Goal: Task Accomplishment & Management: Complete application form

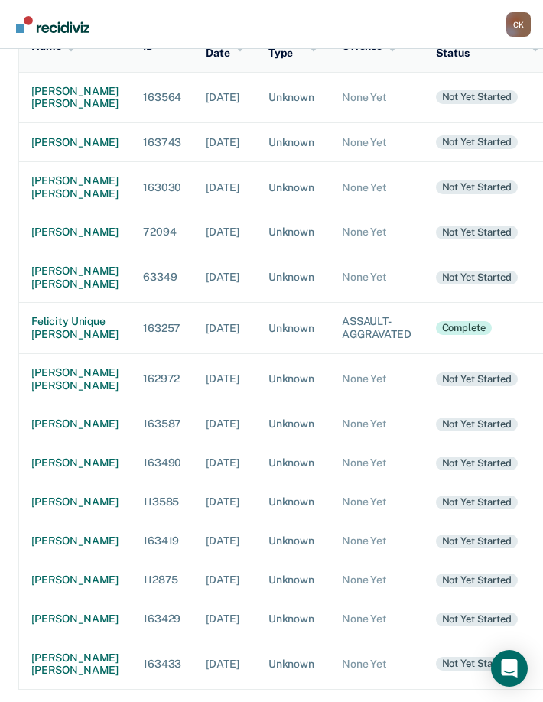
scroll to position [432, 0]
click at [45, 652] on div "[PERSON_NAME] [PERSON_NAME]" at bounding box center [74, 665] width 87 height 26
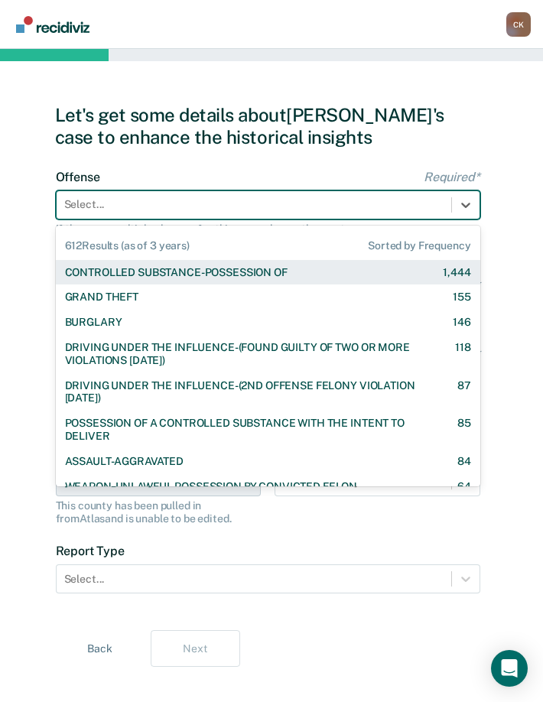
click at [188, 196] on div "Select..." at bounding box center [254, 204] width 395 height 22
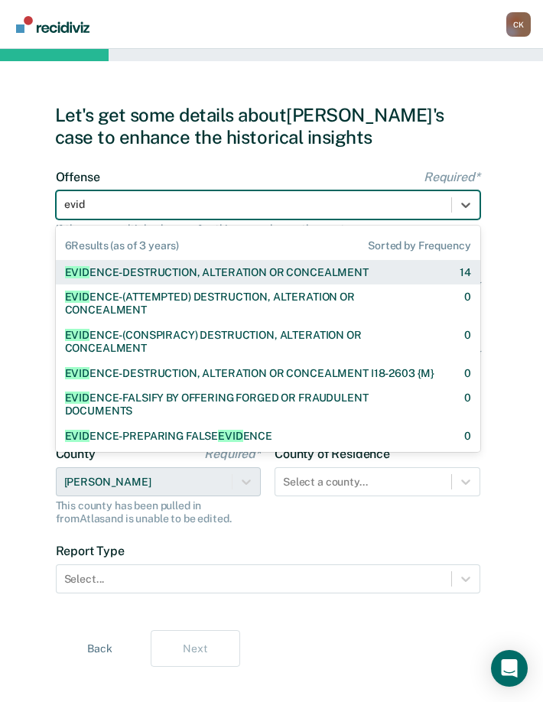
type input "evide"
click at [243, 271] on div "EVIDE NCE-DESTRUCTION, ALTERATION OR CONCEALMENT" at bounding box center [217, 272] width 304 height 13
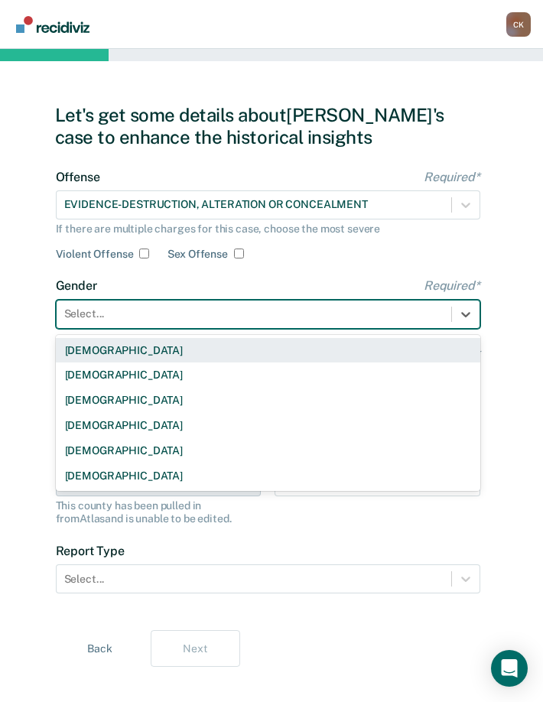
click at [165, 313] on div at bounding box center [253, 314] width 379 height 16
click at [148, 346] on div "[DEMOGRAPHIC_DATA]" at bounding box center [268, 350] width 424 height 25
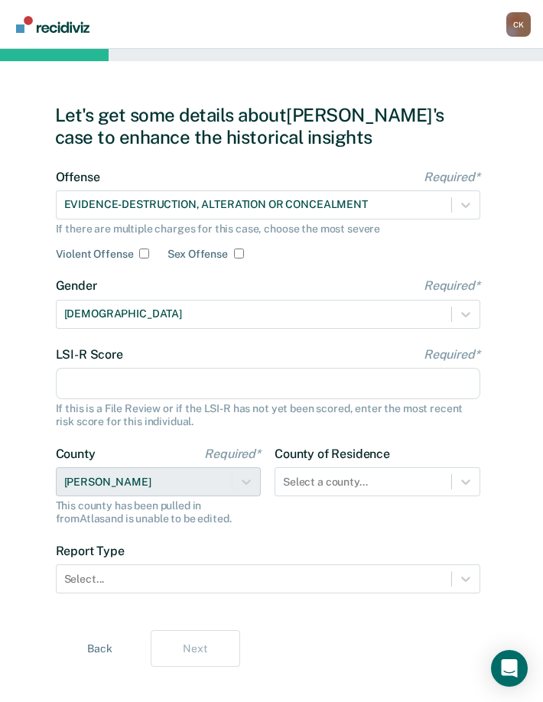
click at [135, 384] on input "LSI-R Score Required*" at bounding box center [268, 384] width 424 height 32
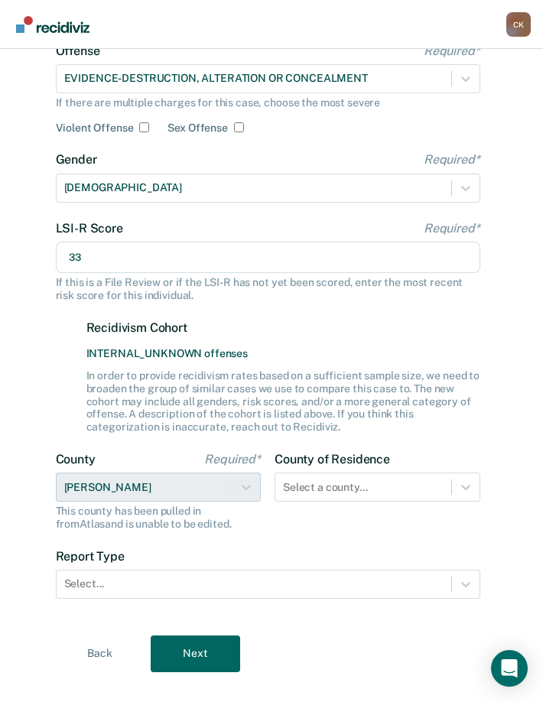
scroll to position [151, 0]
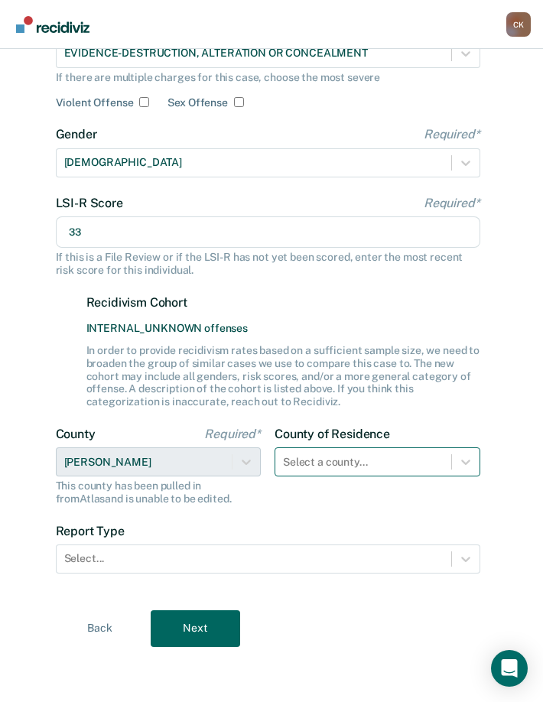
type input "33"
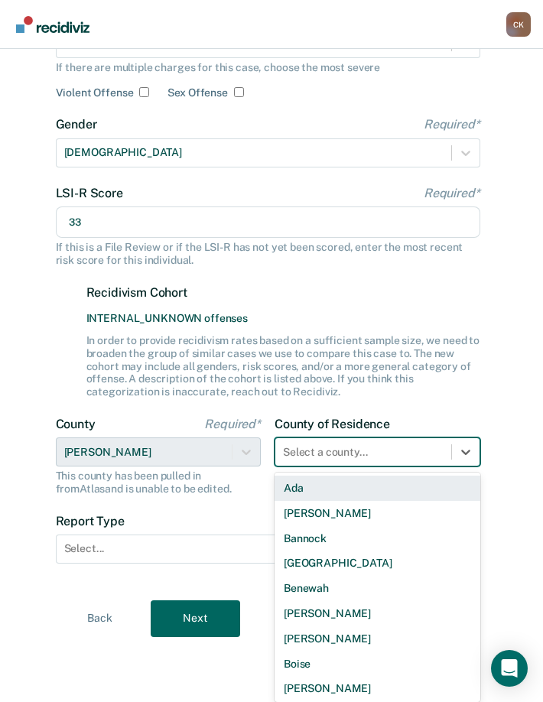
click at [344, 467] on div "Select a county..." at bounding box center [378, 451] width 206 height 29
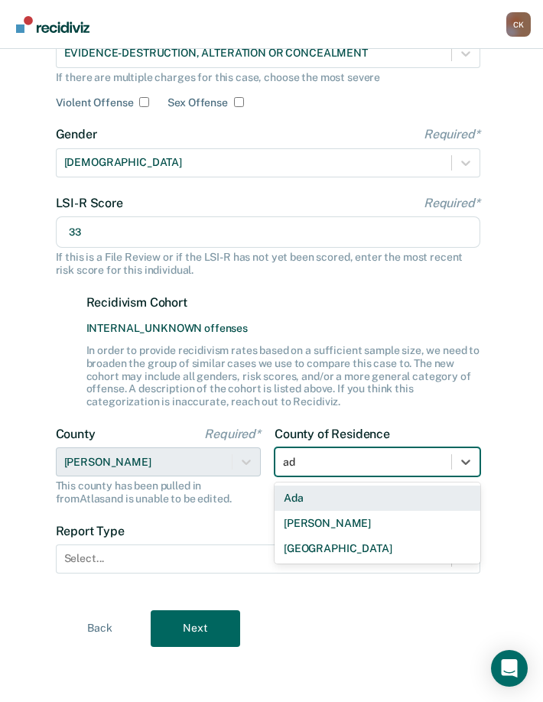
type input "ada"
click at [330, 499] on div "Ada" at bounding box center [378, 498] width 206 height 25
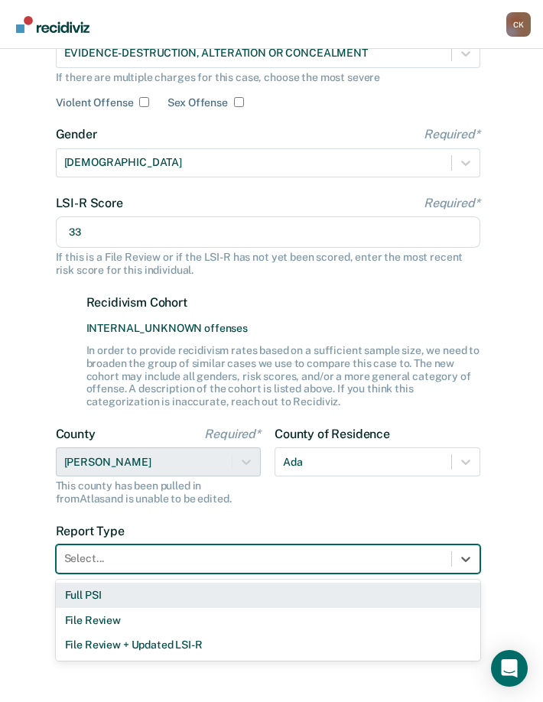
click at [184, 561] on div at bounding box center [253, 559] width 379 height 16
click at [128, 600] on div "Full PSI" at bounding box center [268, 595] width 424 height 25
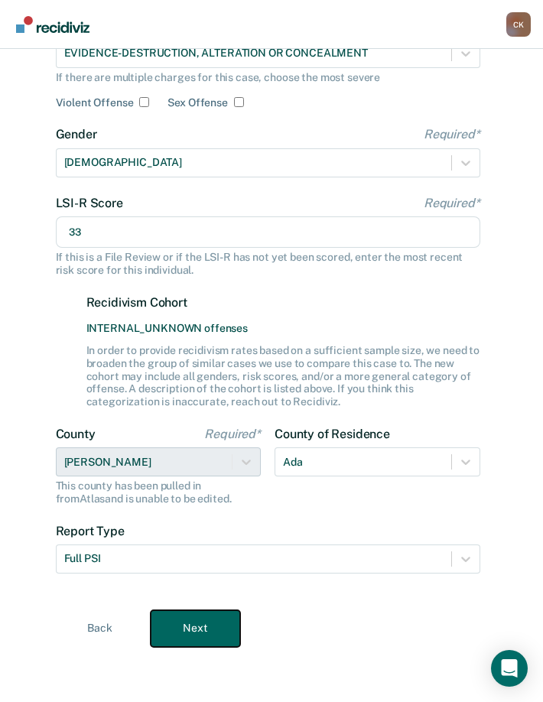
click at [219, 645] on button "Next" at bounding box center [195, 628] width 89 height 37
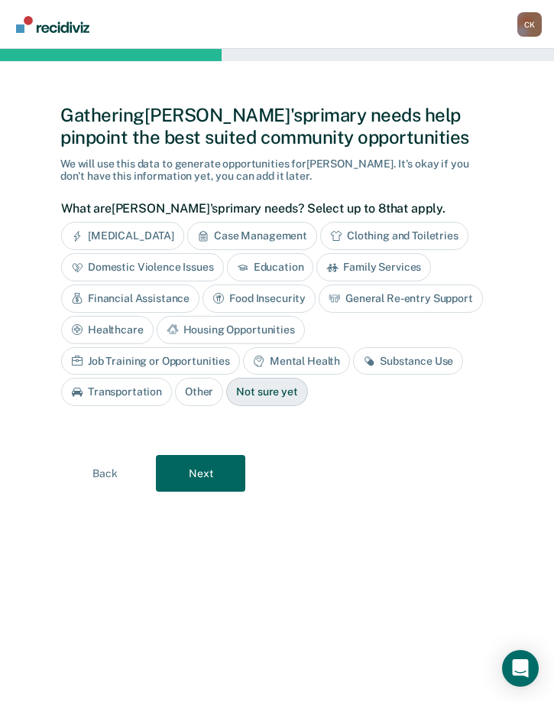
click at [178, 232] on div "[MEDICAL_DATA]" at bounding box center [122, 236] width 123 height 28
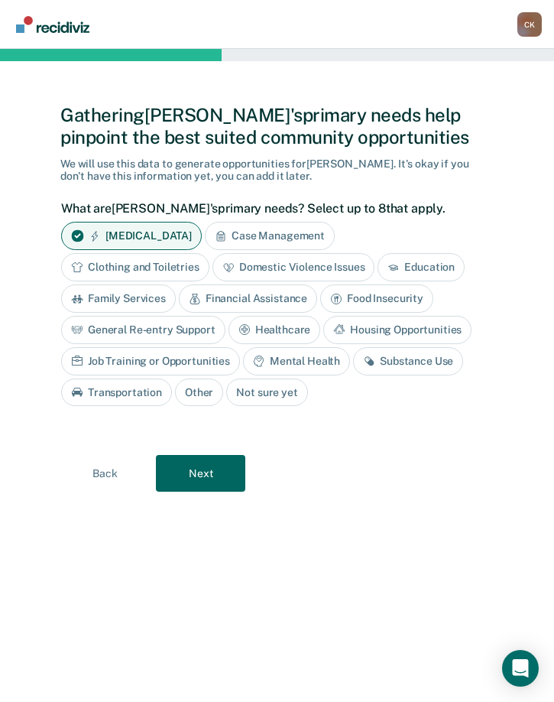
click at [165, 229] on div "[MEDICAL_DATA]" at bounding box center [131, 236] width 141 height 28
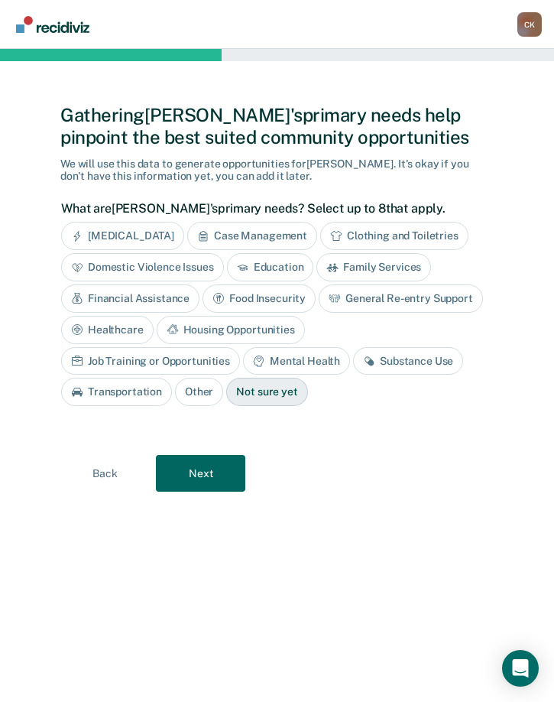
click at [243, 357] on div "Mental Health" at bounding box center [296, 361] width 107 height 28
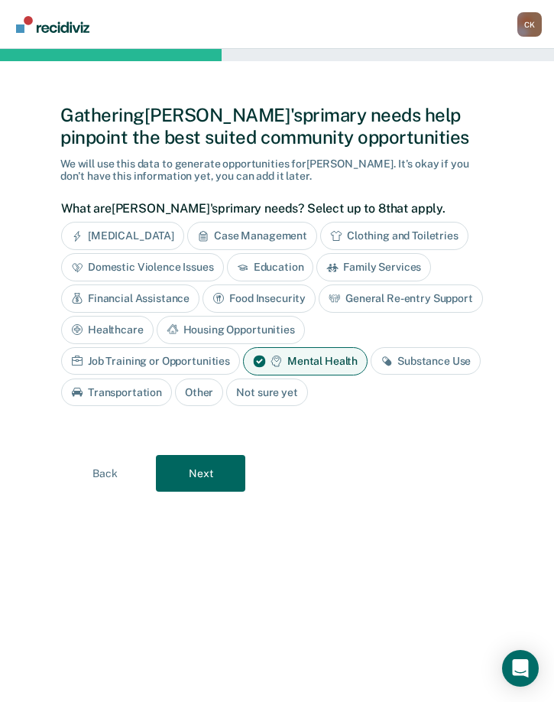
click at [371, 363] on div "Substance Use" at bounding box center [426, 361] width 110 height 28
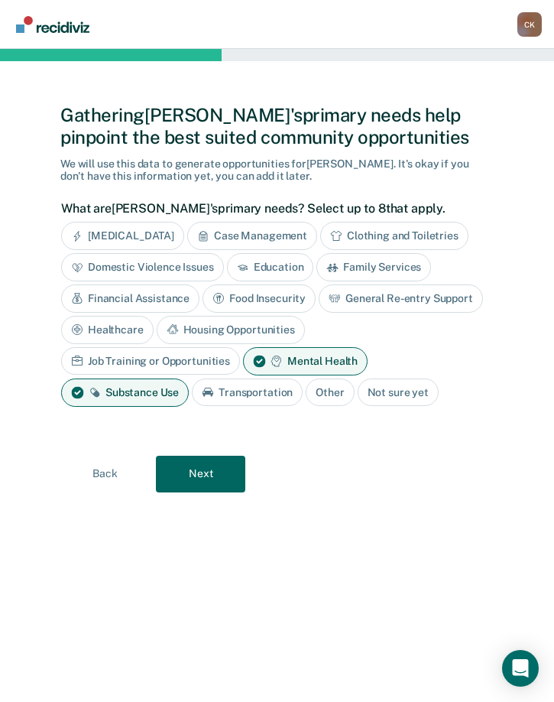
click at [189, 379] on div "Substance Use" at bounding box center [125, 393] width 128 height 28
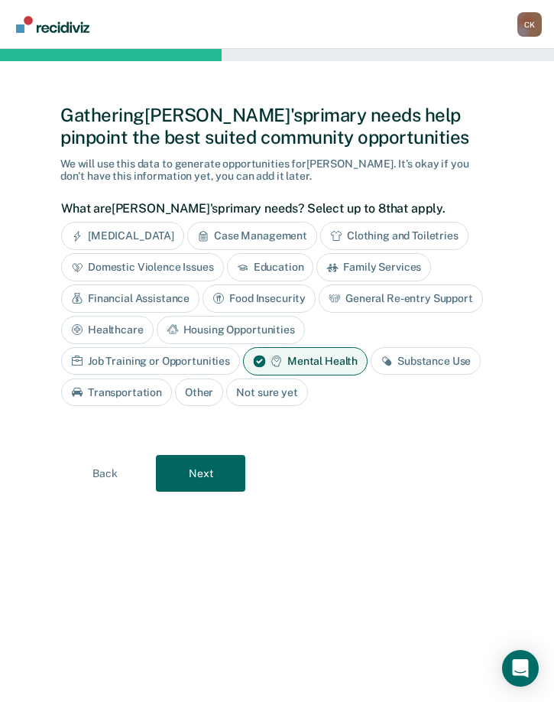
click at [242, 329] on div "Housing Opportunities" at bounding box center [231, 330] width 148 height 28
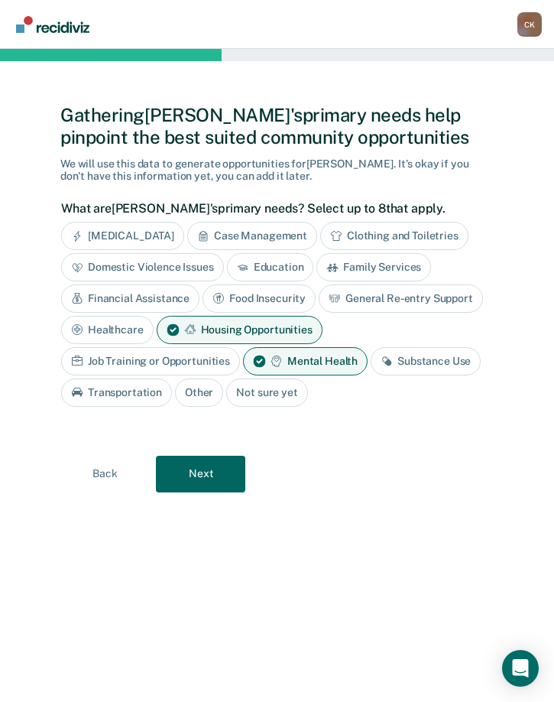
click at [242, 329] on div "Housing Opportunities" at bounding box center [240, 330] width 166 height 28
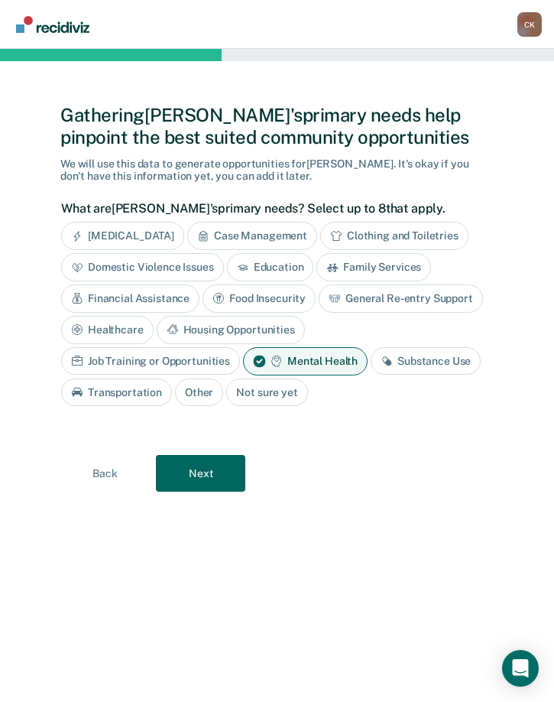
click at [135, 328] on div "Healthcare" at bounding box center [107, 330] width 93 height 28
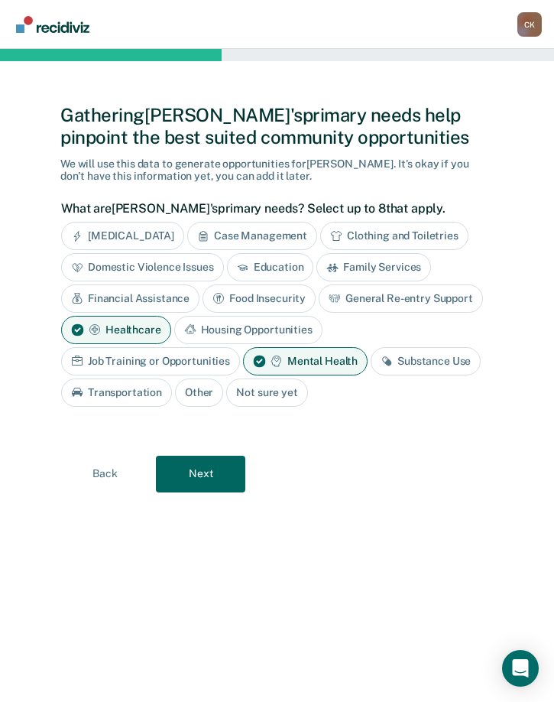
click at [278, 268] on div "Education" at bounding box center [270, 267] width 87 height 28
click at [383, 269] on div "Family Services" at bounding box center [391, 267] width 115 height 28
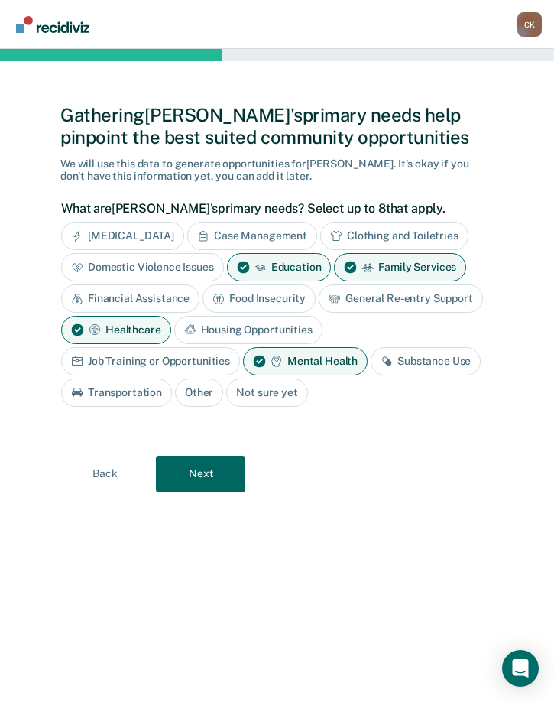
click at [285, 242] on div "Case Management" at bounding box center [252, 236] width 130 height 28
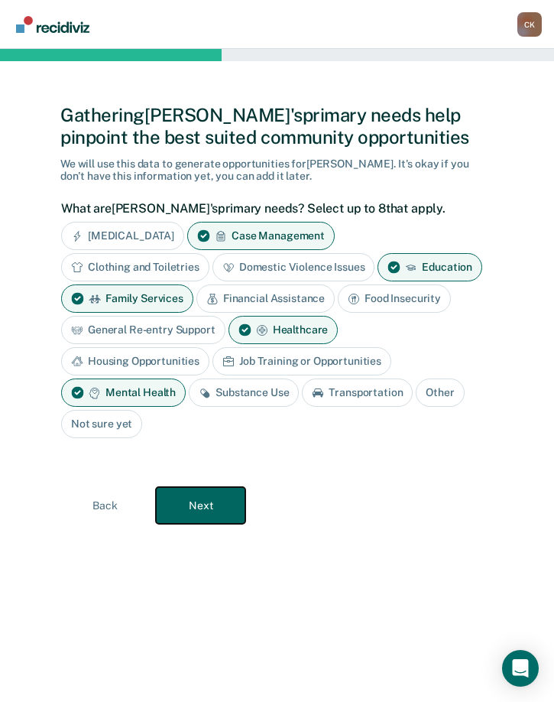
click at [223, 501] on button "Next" at bounding box center [200, 505] width 89 height 37
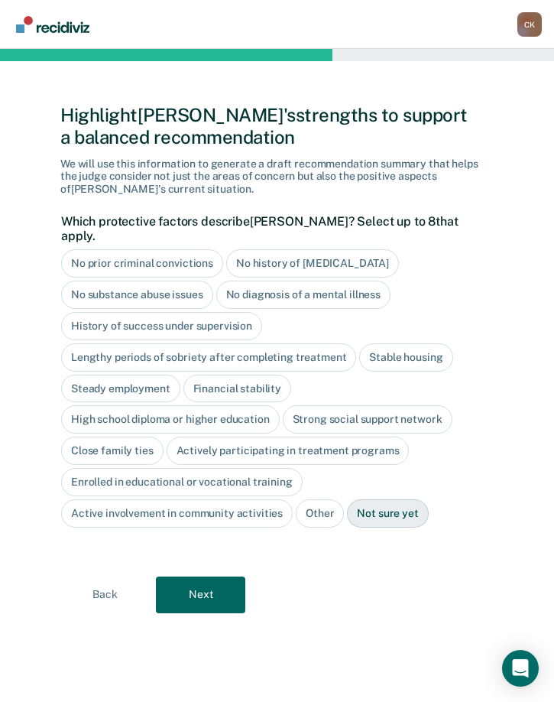
click at [256, 380] on div "Financial stability" at bounding box center [238, 389] width 108 height 28
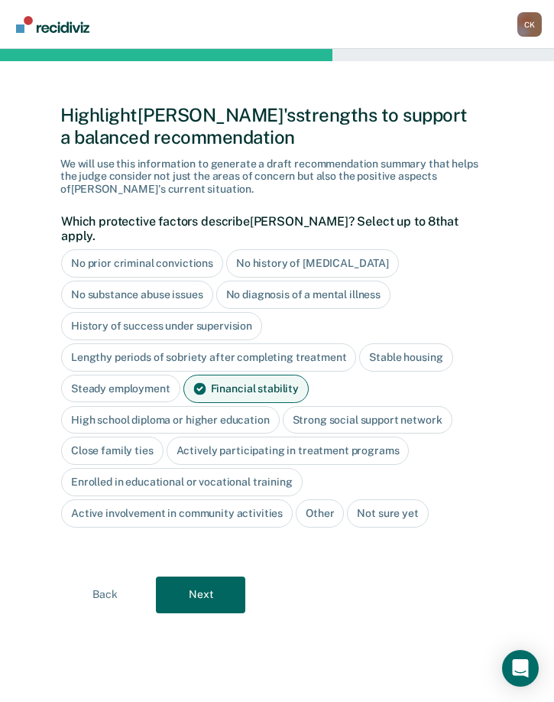
click at [227, 499] on div "Active involvement in community activities" at bounding box center [177, 513] width 232 height 28
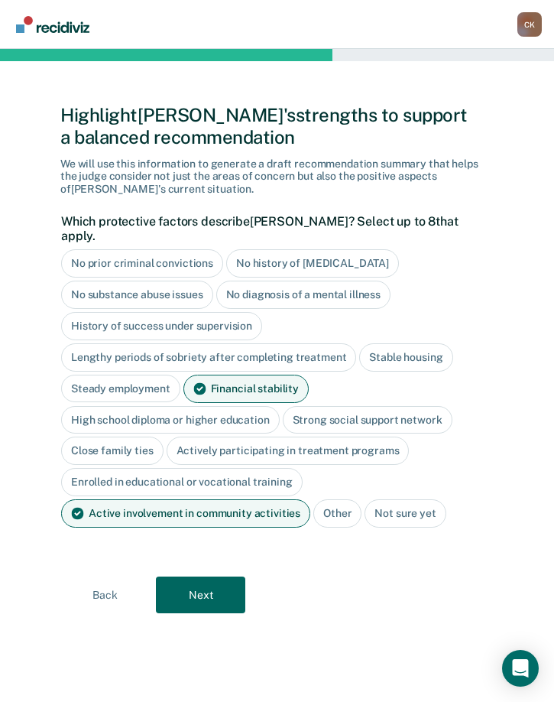
click at [275, 437] on div "Actively participating in treatment programs" at bounding box center [288, 451] width 243 height 28
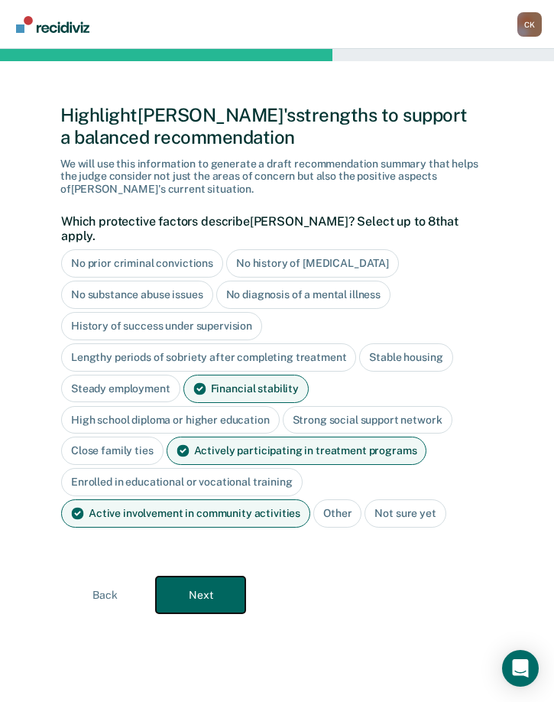
click at [200, 581] on button "Next" at bounding box center [200, 595] width 89 height 37
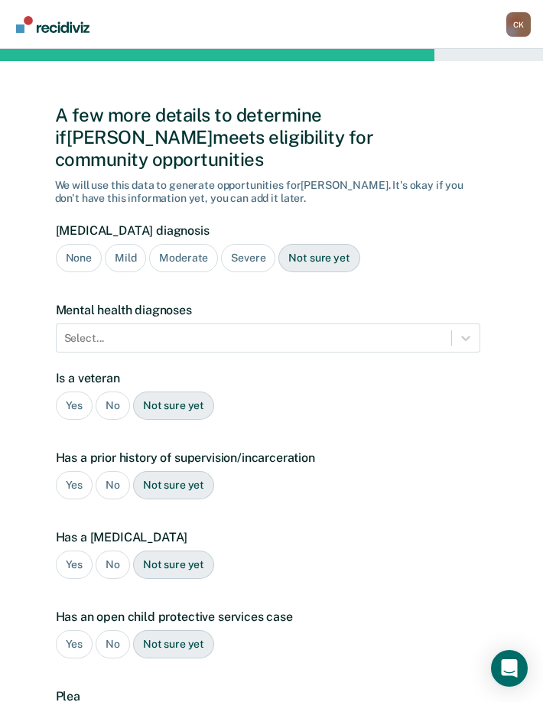
click at [128, 244] on div "Mild" at bounding box center [125, 258] width 41 height 28
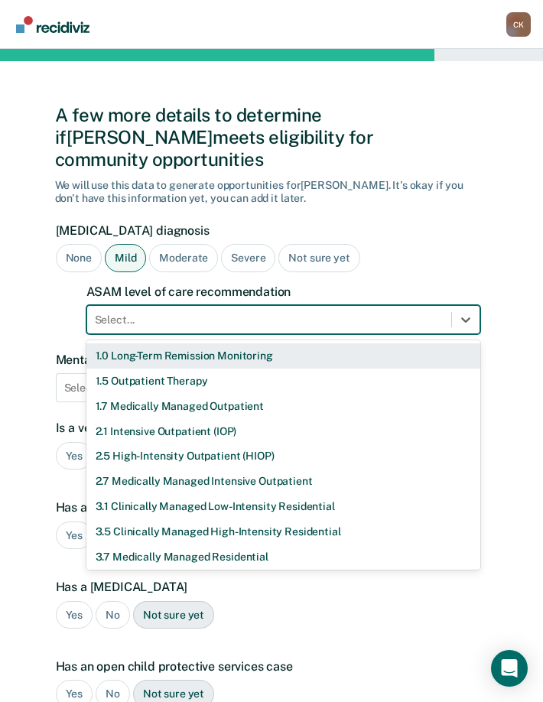
click at [167, 312] on div at bounding box center [269, 320] width 349 height 16
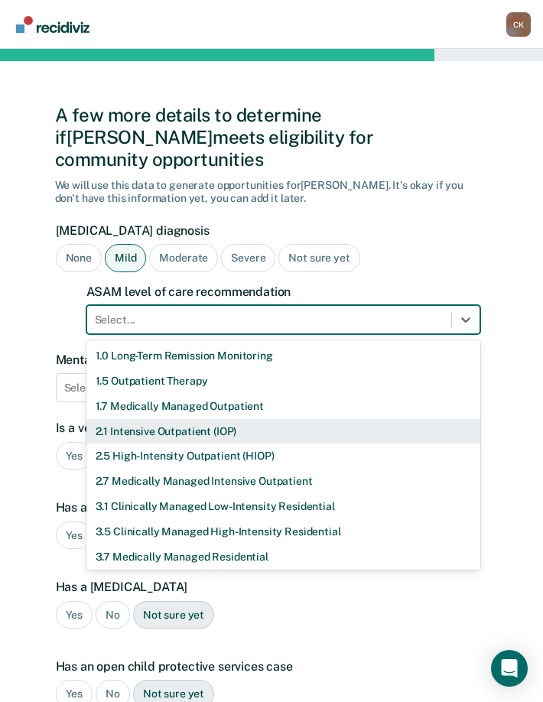
scroll to position [53, 0]
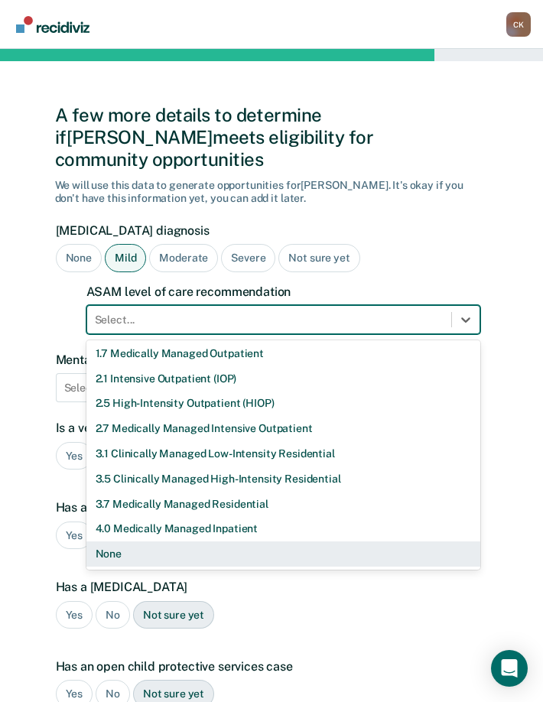
click at [159, 541] on div "None" at bounding box center [283, 553] width 394 height 25
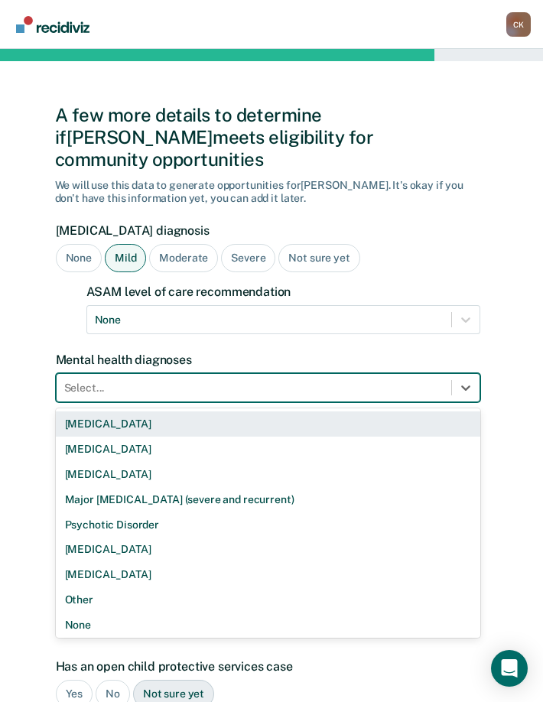
click at [183, 380] on div at bounding box center [253, 388] width 379 height 16
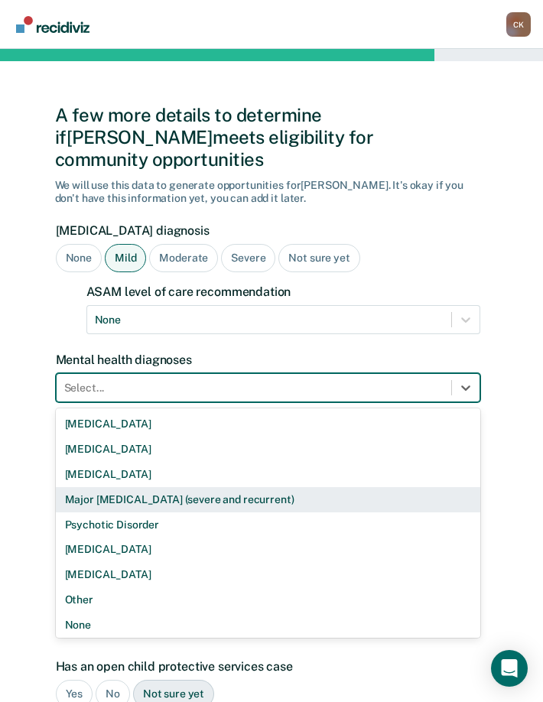
click at [171, 487] on div "Major [MEDICAL_DATA] (severe and recurrent)" at bounding box center [268, 499] width 424 height 25
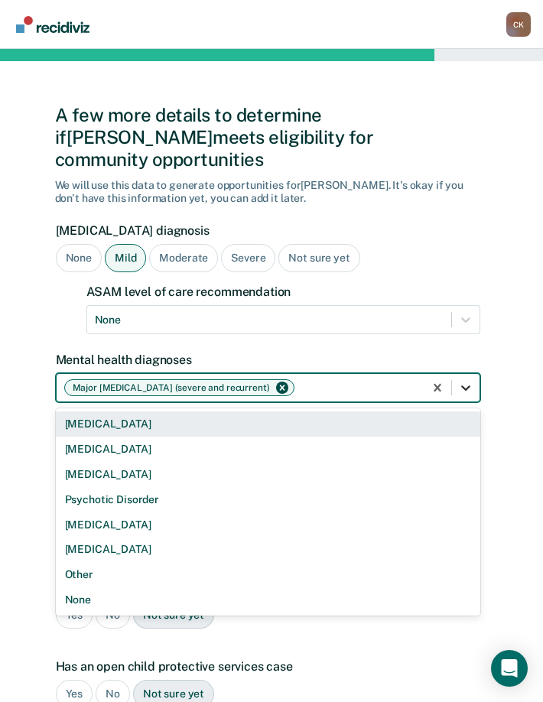
click at [462, 380] on icon at bounding box center [465, 387] width 15 height 15
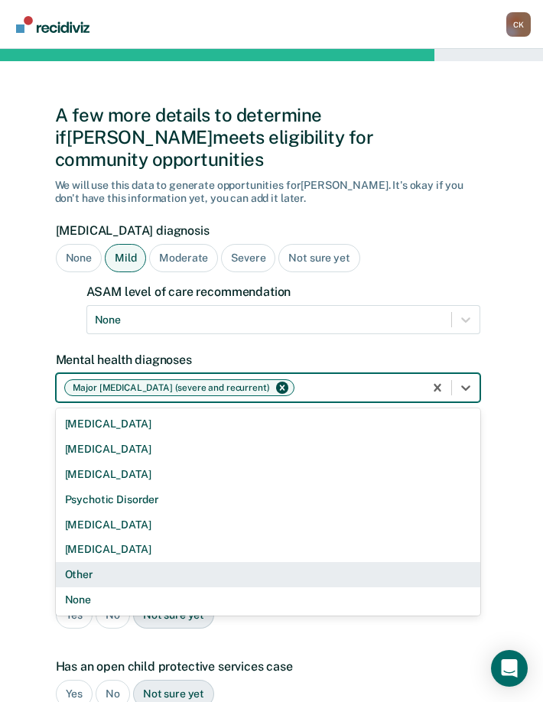
click at [183, 562] on div "Other" at bounding box center [268, 574] width 424 height 25
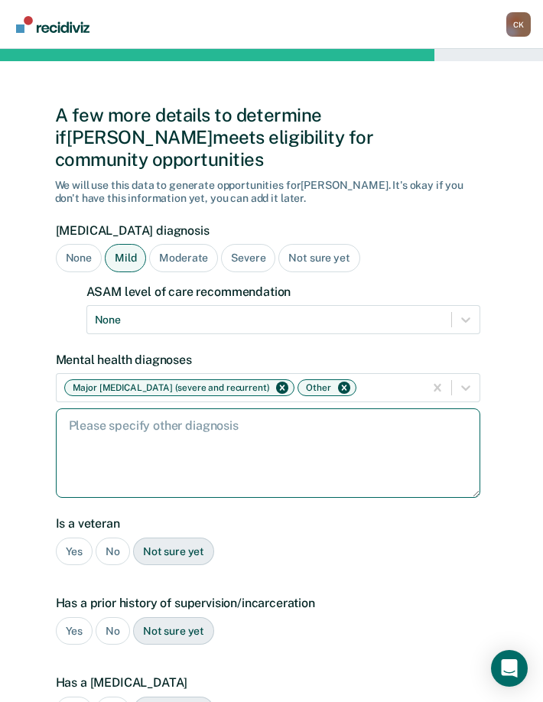
click at [170, 449] on textarea at bounding box center [268, 452] width 424 height 89
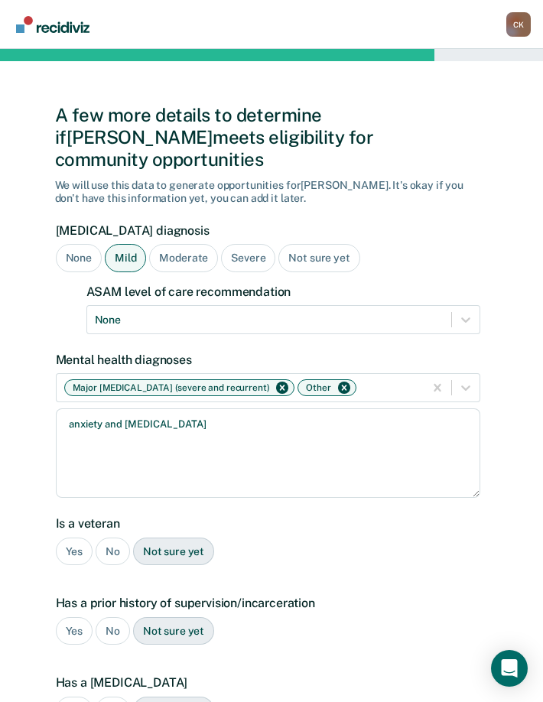
click at [301, 560] on form "[MEDICAL_DATA] diagnosis None Mild Moderate Severe Not sure yet ASAM level of c…" at bounding box center [268, 568] width 424 height 691
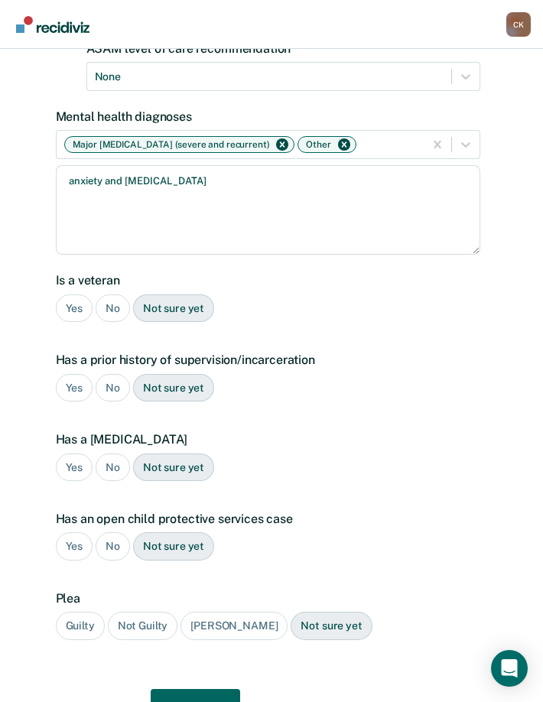
scroll to position [245, 0]
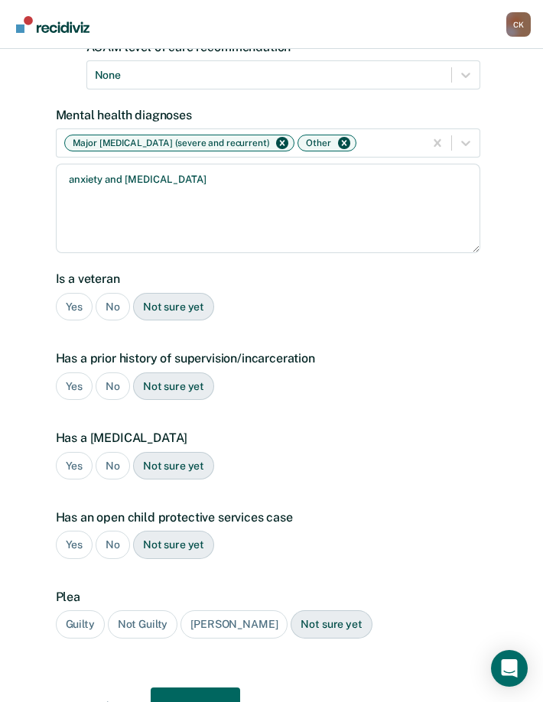
click at [118, 293] on div "No" at bounding box center [113, 307] width 34 height 28
click at [71, 372] on div "Yes" at bounding box center [74, 386] width 37 height 28
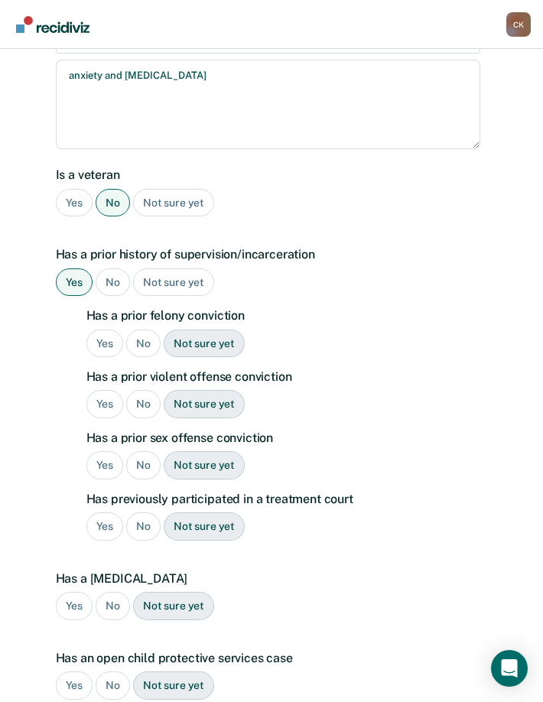
scroll to position [350, 0]
click at [150, 329] on div "No" at bounding box center [143, 343] width 34 height 28
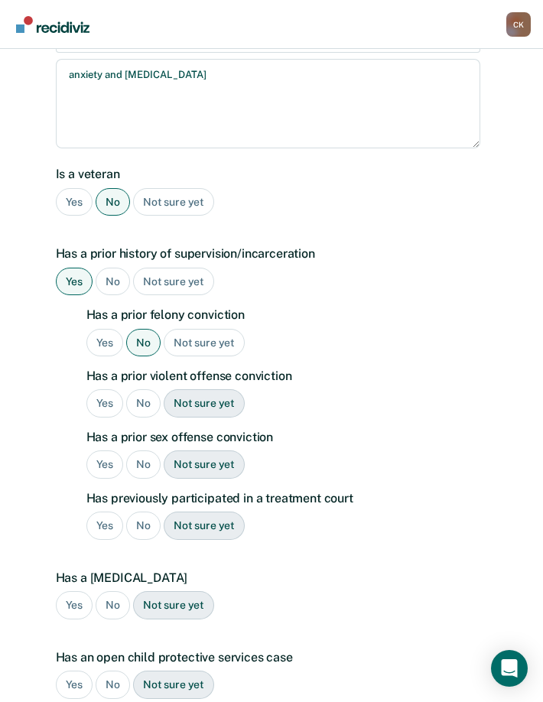
click at [102, 389] on div "Yes" at bounding box center [104, 403] width 37 height 28
click at [143, 450] on div "No" at bounding box center [143, 464] width 34 height 28
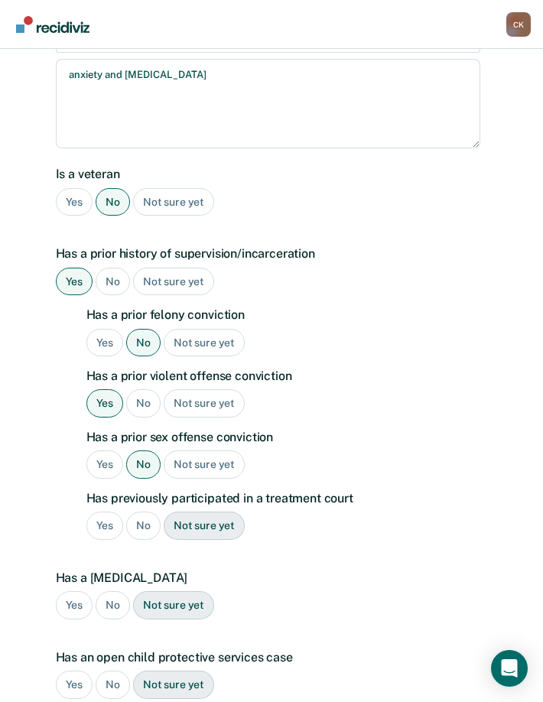
click at [145, 512] on div "No" at bounding box center [143, 526] width 34 height 28
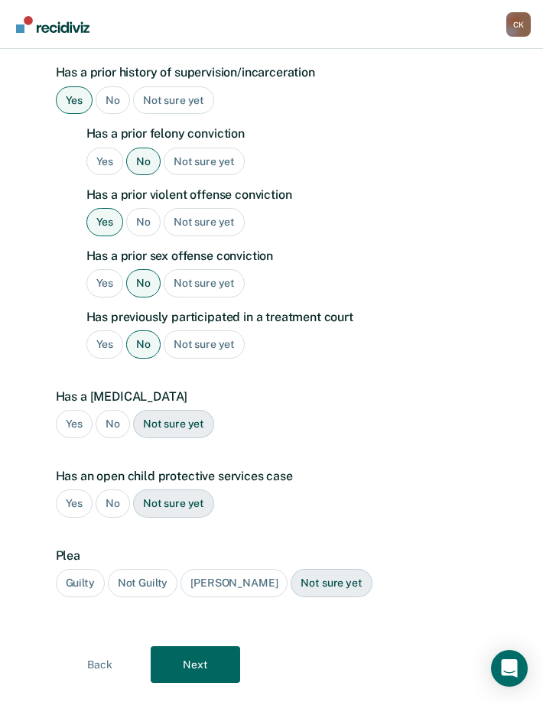
scroll to position [532, 0]
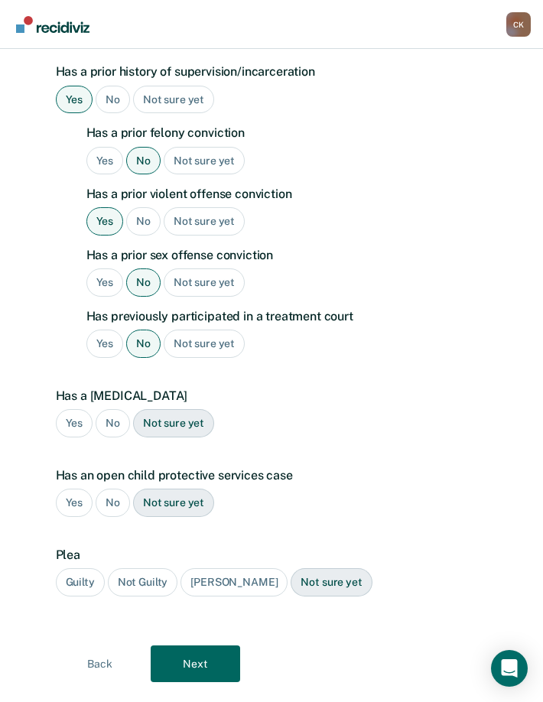
click at [74, 409] on div "Yes" at bounding box center [74, 423] width 37 height 28
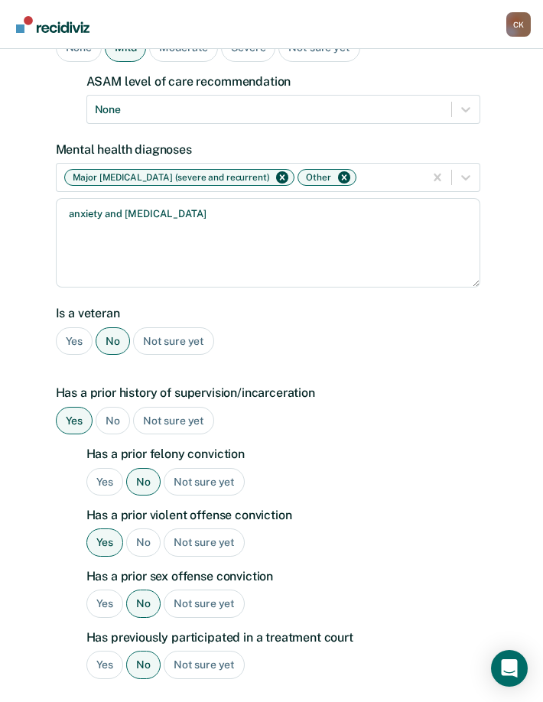
scroll to position [210, 0]
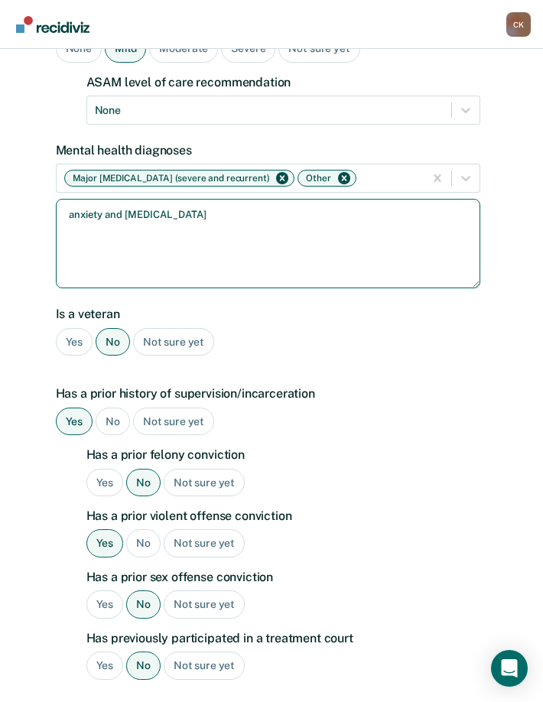
click at [184, 199] on textarea "anxiety and [MEDICAL_DATA]" at bounding box center [268, 243] width 424 height 89
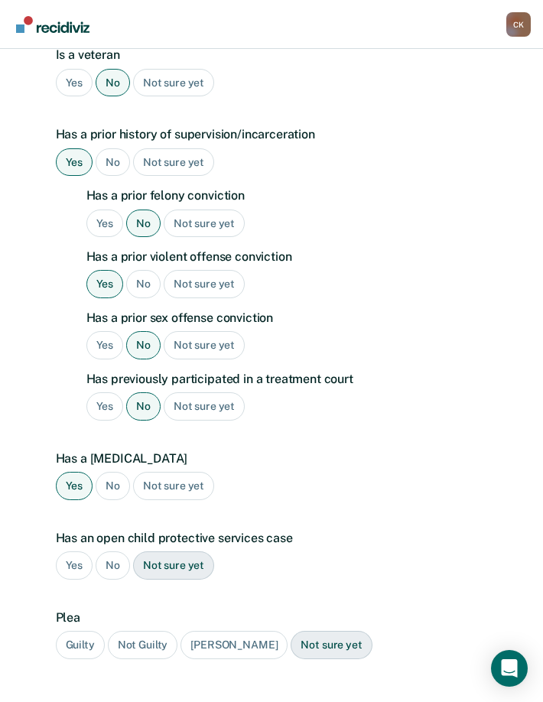
scroll to position [545, 0]
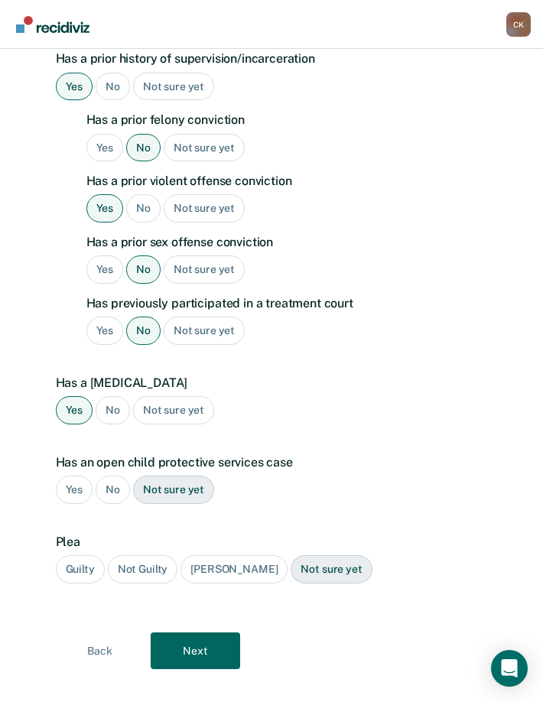
type textarea "anxiety"
click at [83, 476] on div "Yes" at bounding box center [74, 490] width 37 height 28
click at [86, 555] on div "Guilty" at bounding box center [80, 569] width 49 height 28
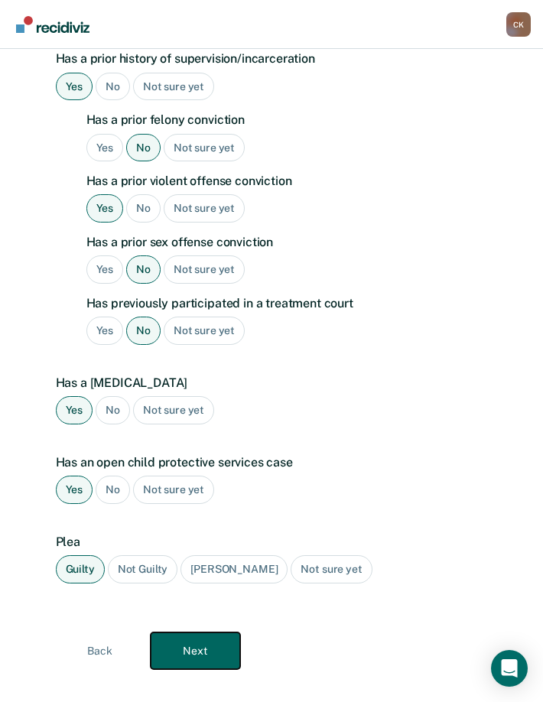
click at [206, 632] on button "Next" at bounding box center [195, 650] width 89 height 37
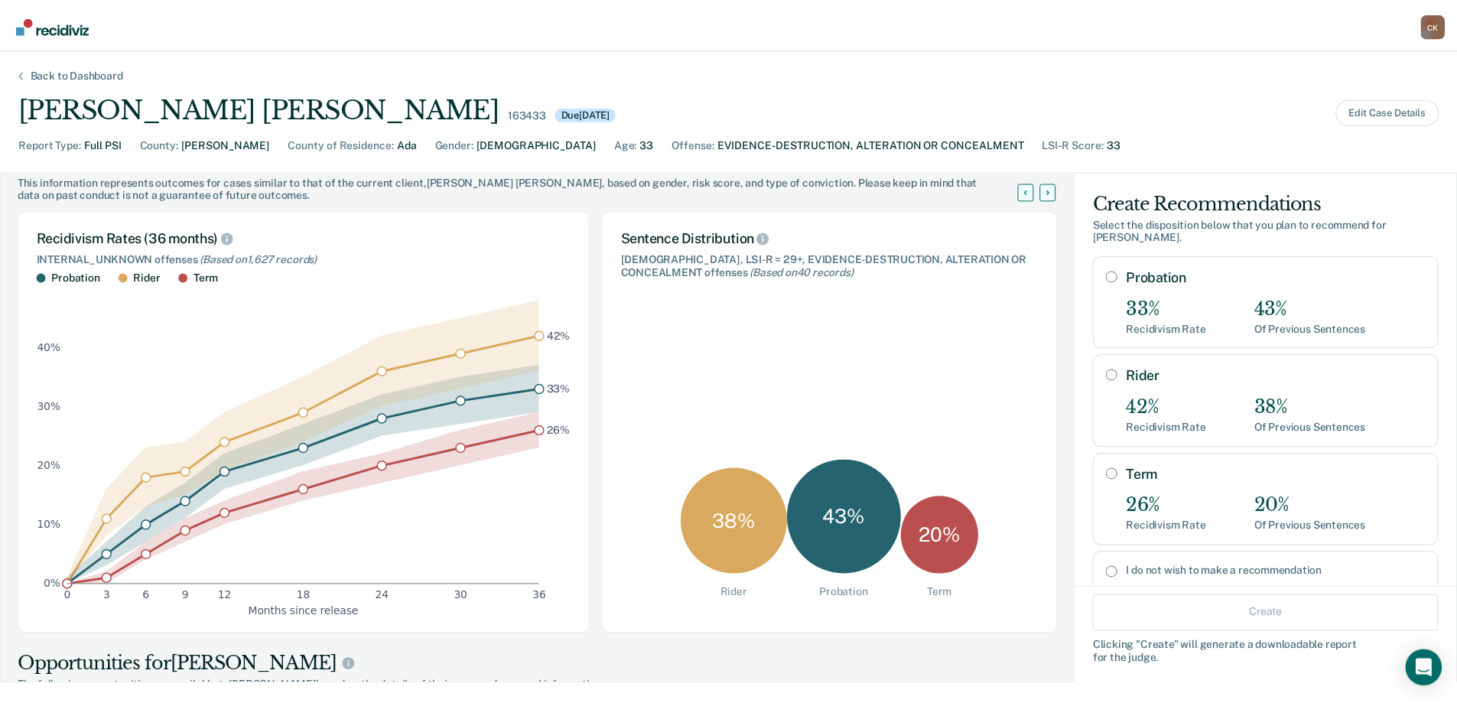
scroll to position [37, 0]
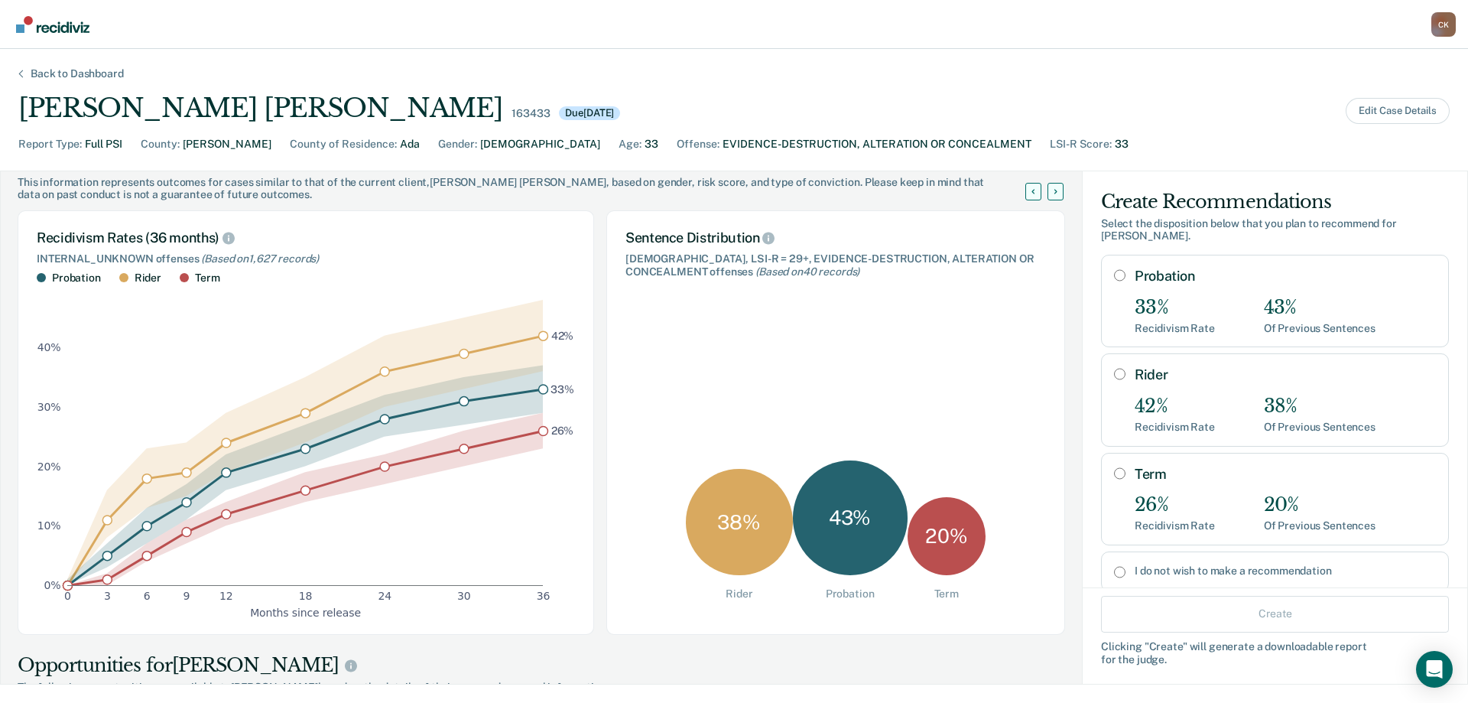
click at [554, 377] on input "Rider" at bounding box center [1119, 374] width 11 height 12
radio input "true"
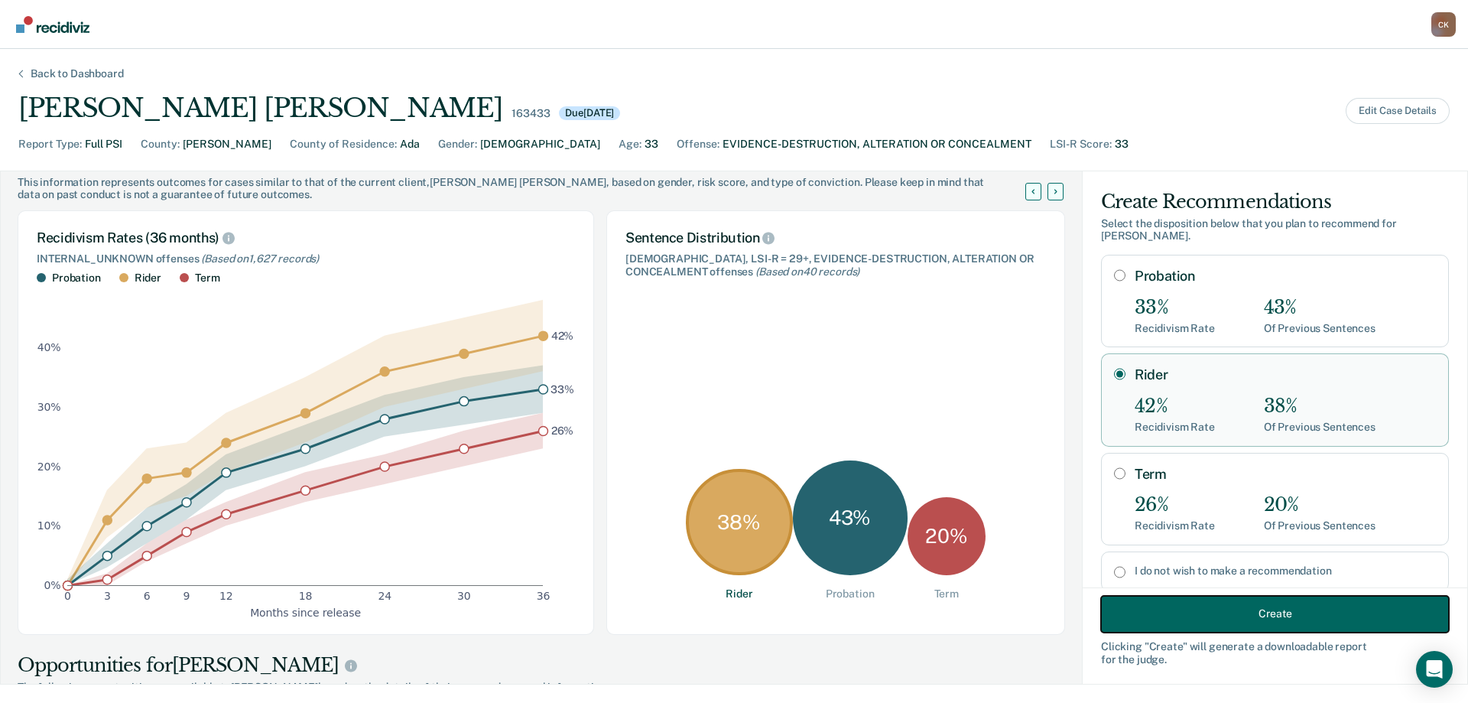
click at [554, 606] on button "Create" at bounding box center [1275, 613] width 348 height 37
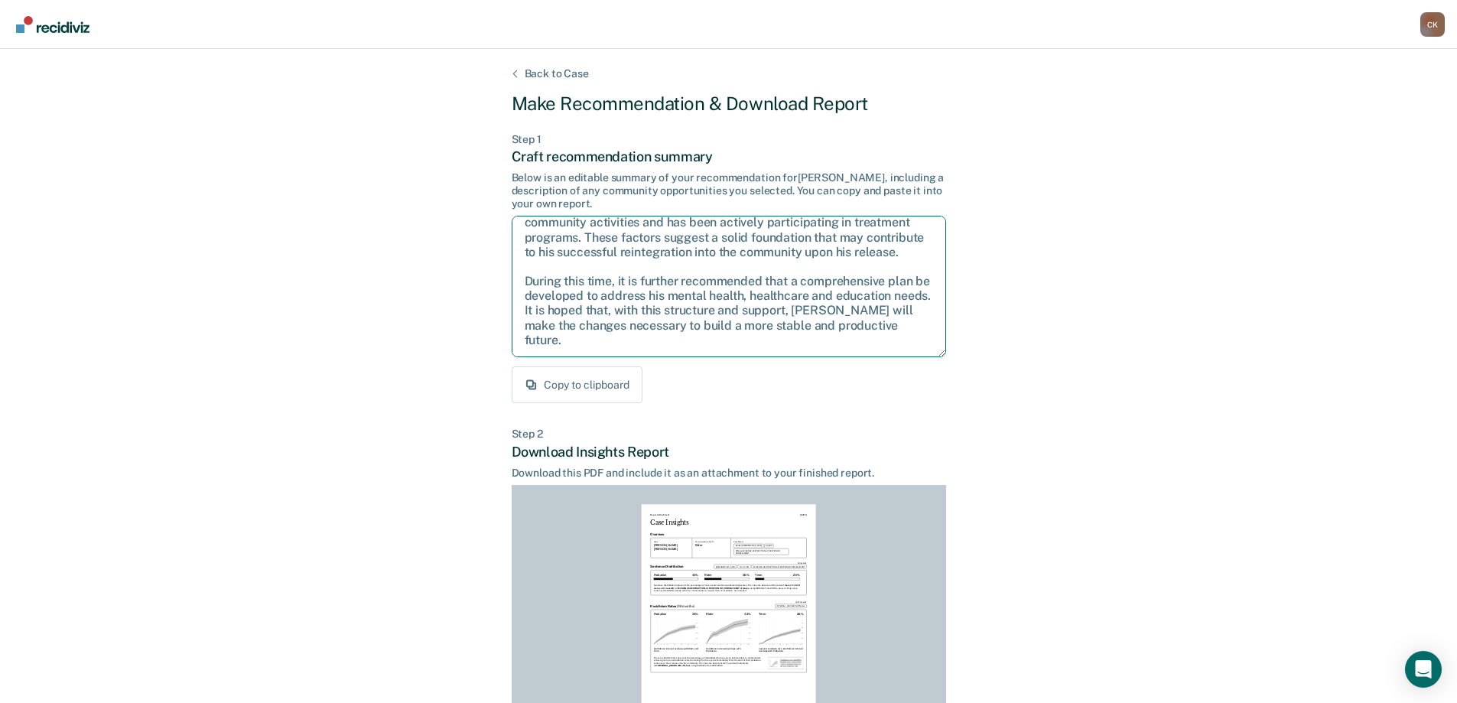
scroll to position [0, 0]
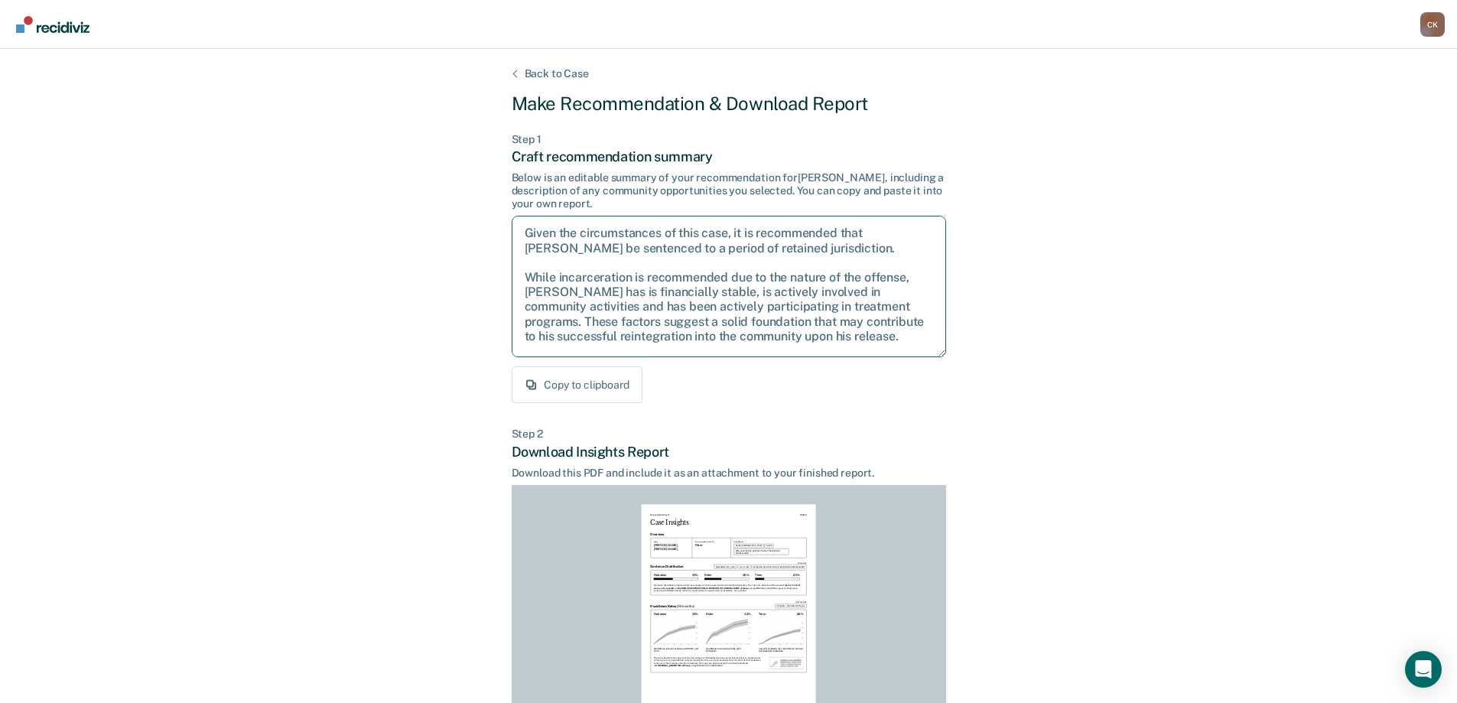
drag, startPoint x: 589, startPoint y: 341, endPoint x: 486, endPoint y: 154, distance: 213.6
click at [486, 154] on div "Back to Case Make Recommendation & Download Report Step 1 Craft recommendation …" at bounding box center [728, 460] width 1457 height 823
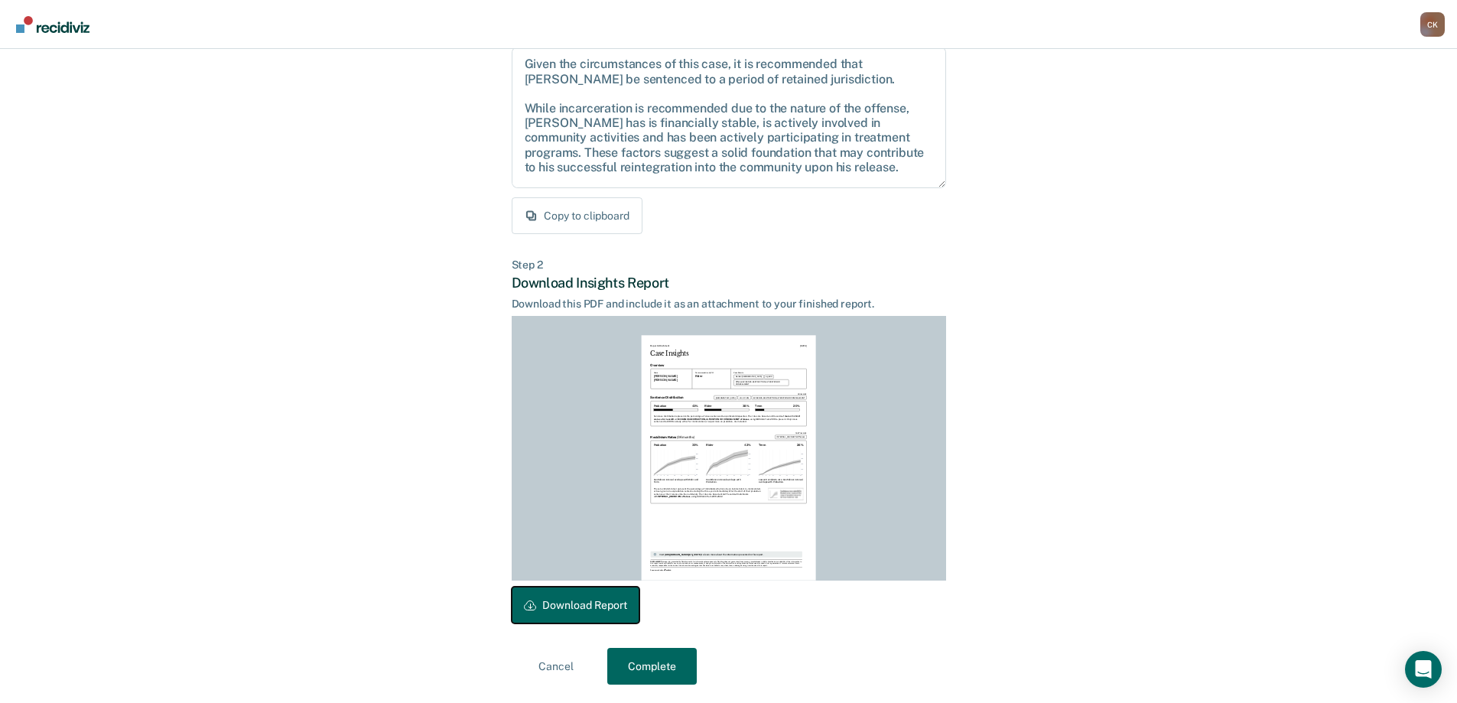
click at [552, 596] on button "Download Report" at bounding box center [576, 605] width 128 height 37
click at [554, 661] on button "Complete" at bounding box center [651, 666] width 89 height 37
